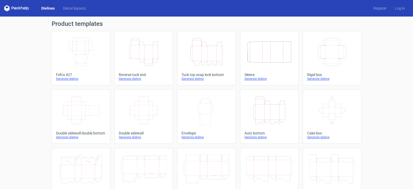
click at [204, 49] on icon "Height Depth Width" at bounding box center [207, 51] width 46 height 29
click at [273, 112] on icon "Height Depth Width" at bounding box center [270, 110] width 46 height 29
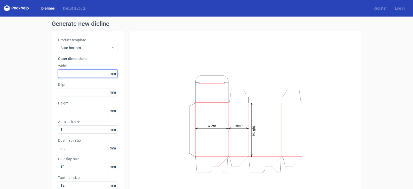
click at [73, 76] on input "text" at bounding box center [87, 73] width 59 height 8
type input "55"
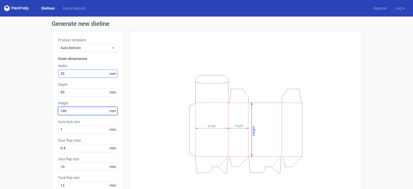
type input "140"
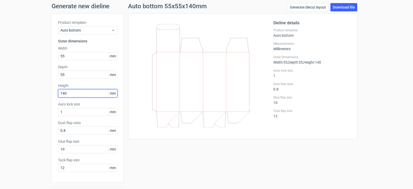
scroll to position [32, 0]
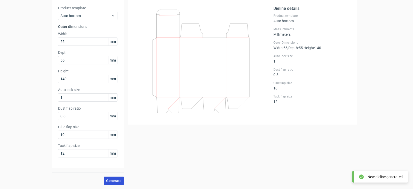
click at [112, 179] on span "Generate" at bounding box center [113, 181] width 15 height 4
click at [216, 131] on div "Auto bottom 55x55x140mm Generate diecut layout Download file Dieline details Pr…" at bounding box center [243, 87] width 238 height 196
click at [117, 181] on span "Generate" at bounding box center [113, 181] width 15 height 4
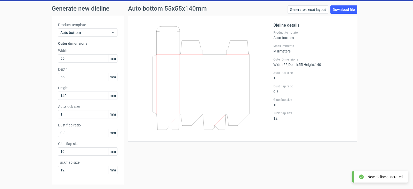
scroll to position [0, 0]
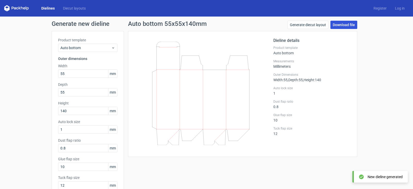
click at [336, 26] on link "Download file" at bounding box center [344, 25] width 27 height 8
